Goal: Transaction & Acquisition: Purchase product/service

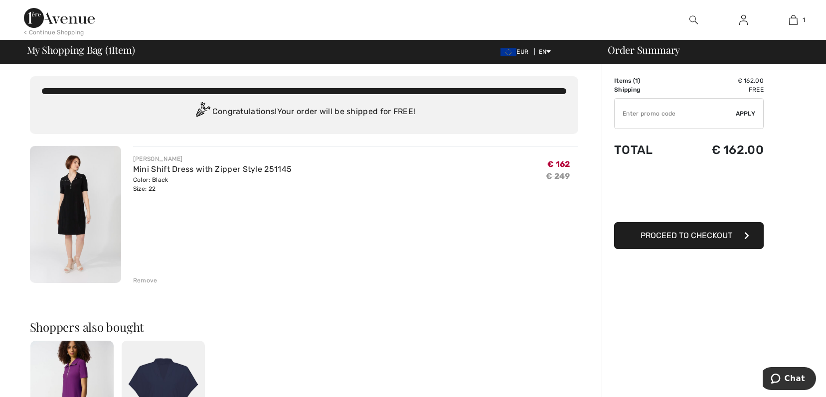
click at [65, 23] on img at bounding box center [59, 18] width 71 height 20
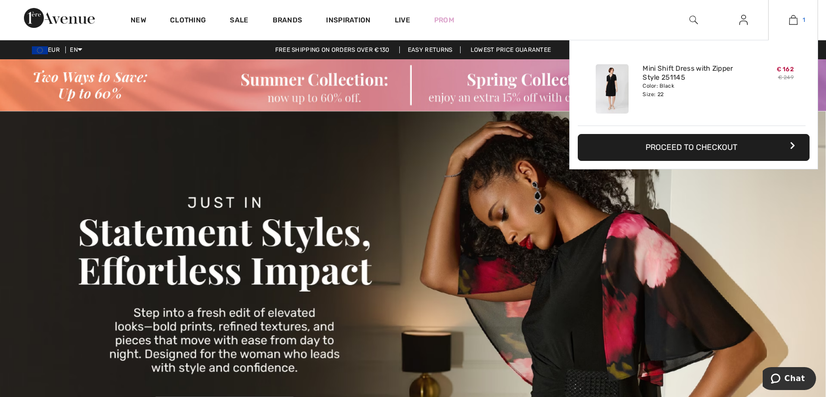
click at [792, 20] on img at bounding box center [793, 20] width 8 height 12
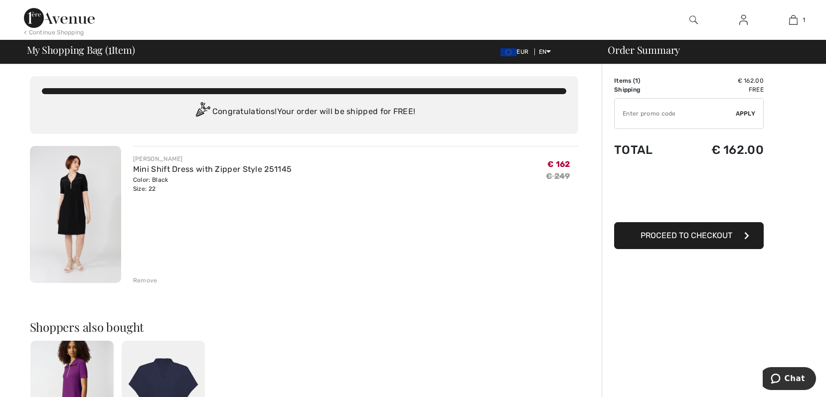
click at [636, 114] on input "TEXT" at bounding box center [675, 114] width 121 height 30
type input "EXTRA15"
click at [744, 115] on span "Apply" at bounding box center [746, 113] width 20 height 9
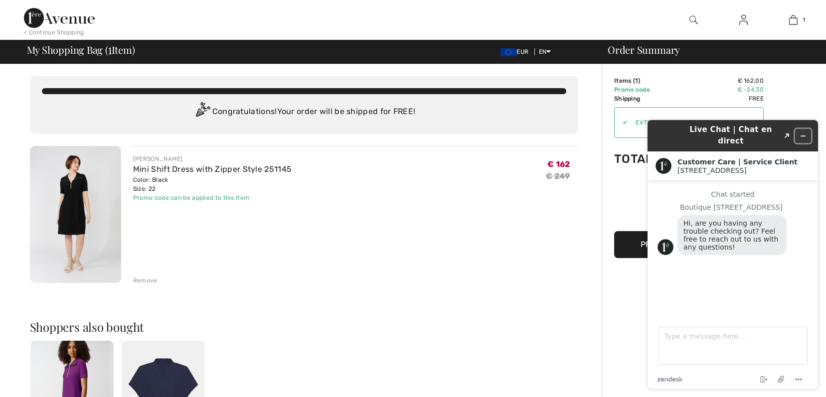
click at [806, 133] on icon "Minimize widget" at bounding box center [803, 136] width 7 height 7
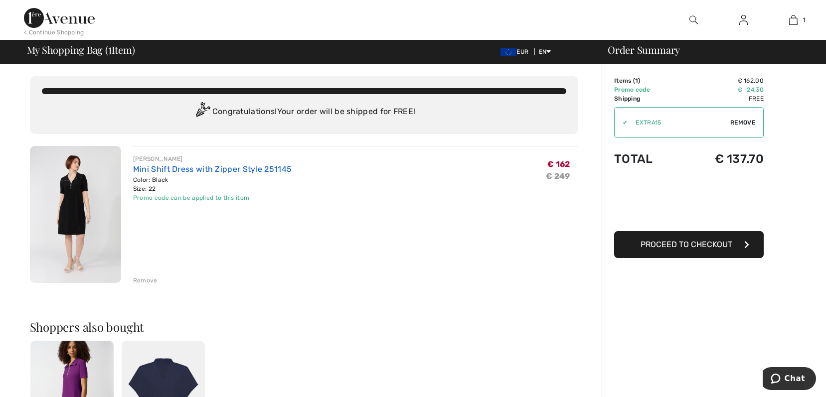
click at [143, 171] on link "Mini Shift Dress with Zipper Style 251145" at bounding box center [212, 169] width 159 height 9
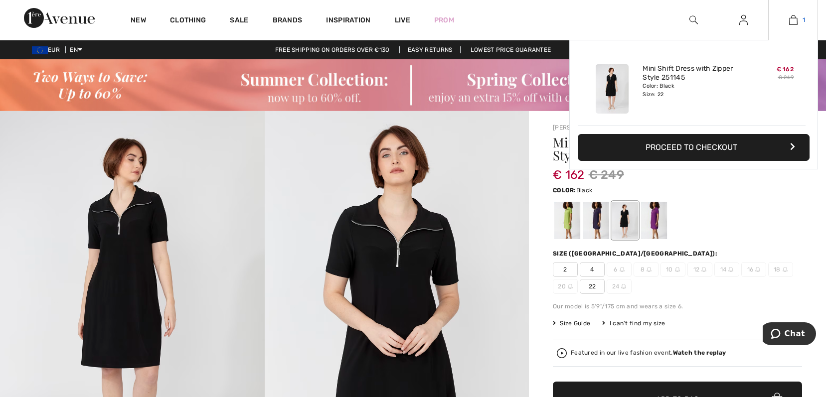
click at [791, 15] on img at bounding box center [793, 20] width 8 height 12
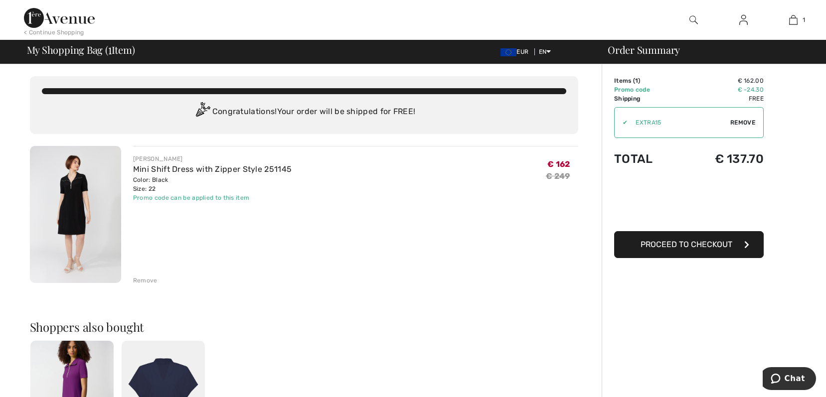
drag, startPoint x: 69, startPoint y: 17, endPoint x: 83, endPoint y: 28, distance: 18.2
click at [69, 17] on img at bounding box center [59, 18] width 71 height 20
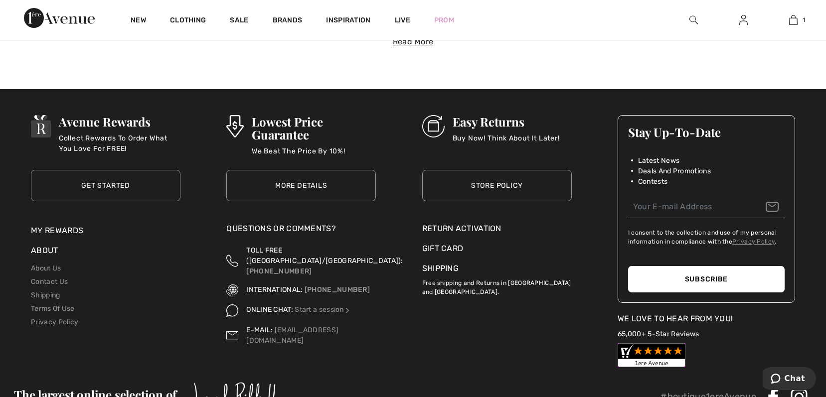
scroll to position [3691, 0]
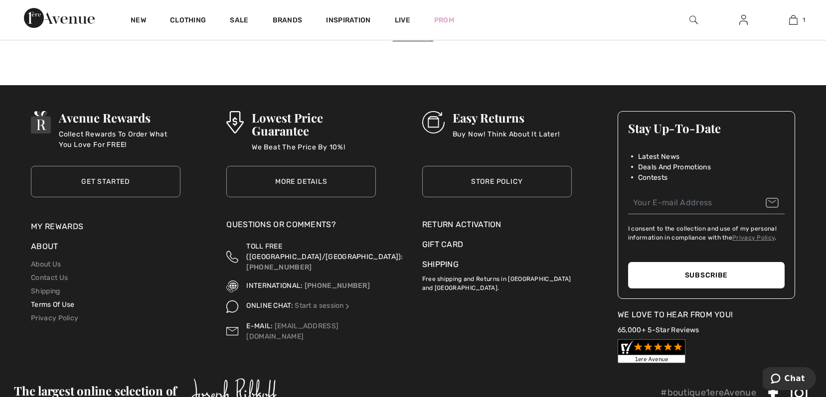
click at [68, 308] on link "Terms Of Use" at bounding box center [53, 305] width 44 height 8
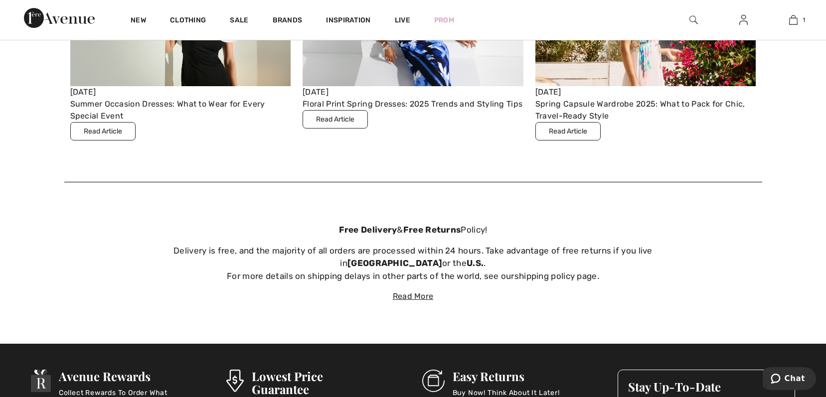
scroll to position [3419, 0]
